Goal: Information Seeking & Learning: Stay updated

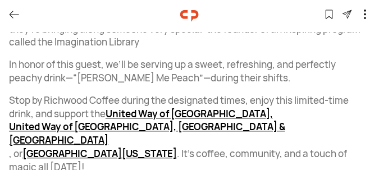
scroll to position [489, 0]
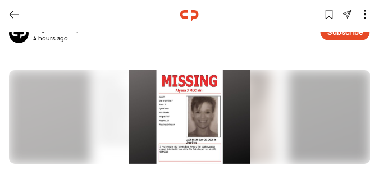
scroll to position [140, 0]
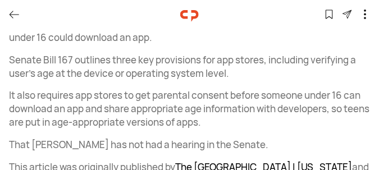
scroll to position [674, 0]
